Goal: Answer question/provide support

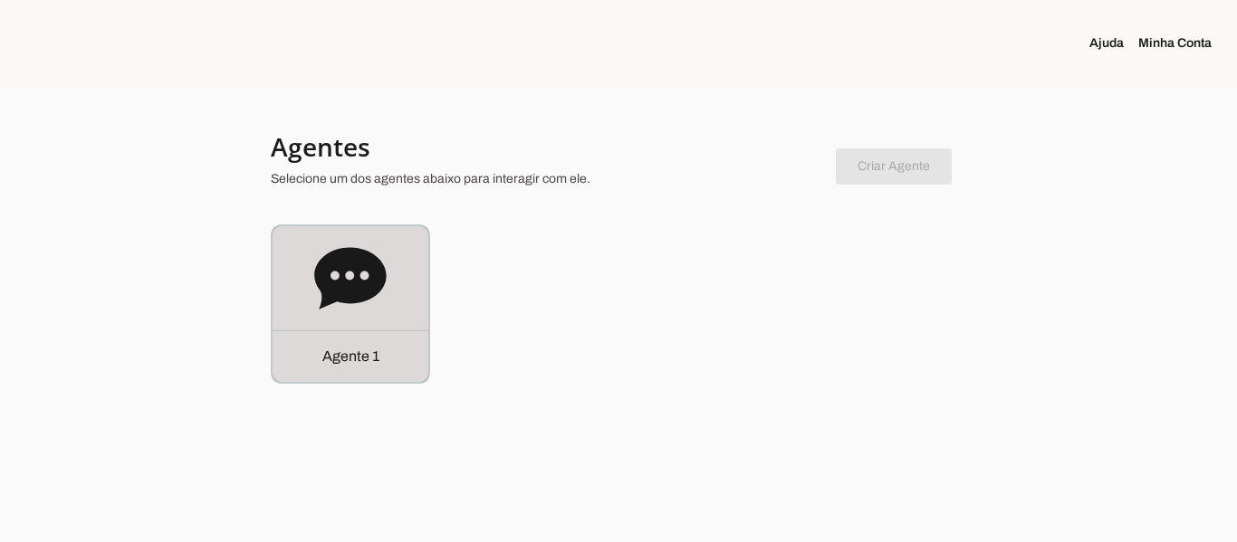
click at [358, 315] on div "Agente 1" at bounding box center [350, 304] width 156 height 156
